Goal: Ask a question

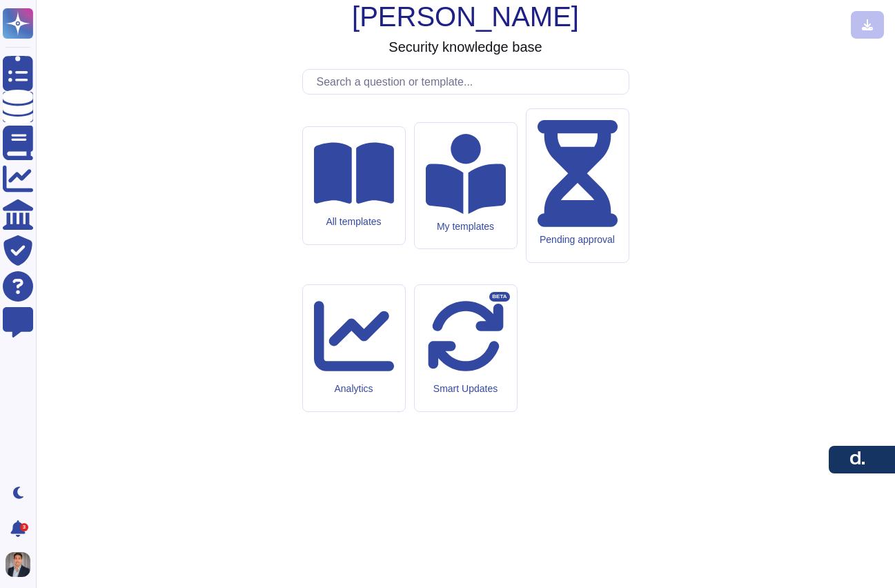
click at [369, 94] on input "text" at bounding box center [469, 82] width 319 height 24
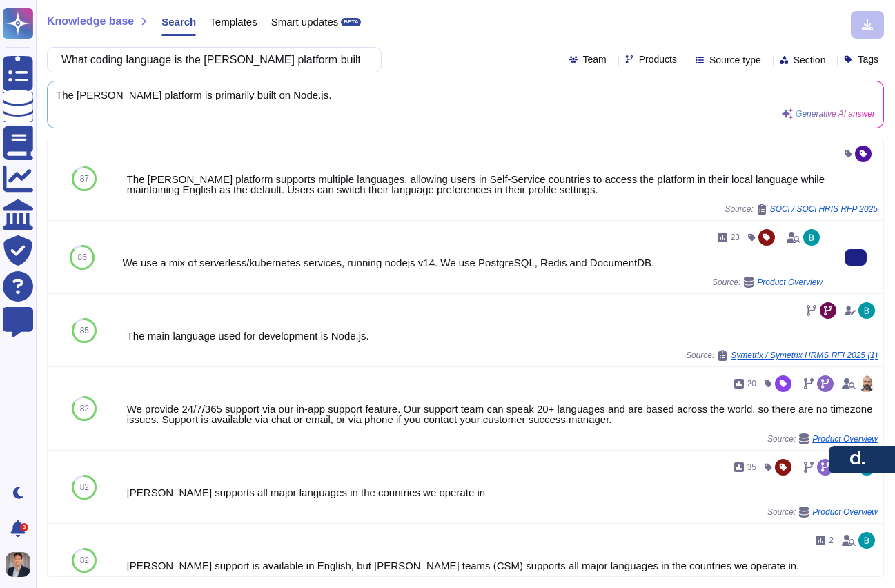
type input "What coding language is the Deel platform built on?"
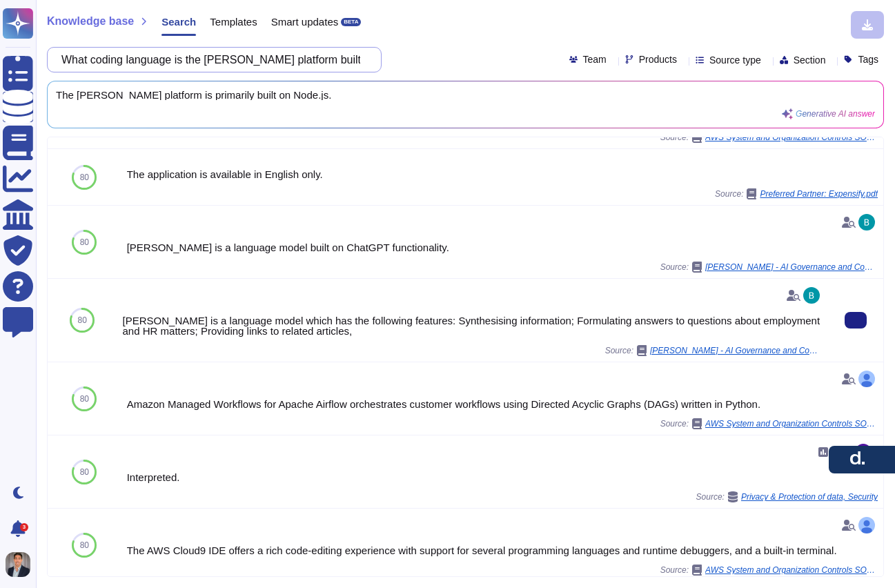
scroll to position [725, 0]
